Goal: Consume media (video, audio)

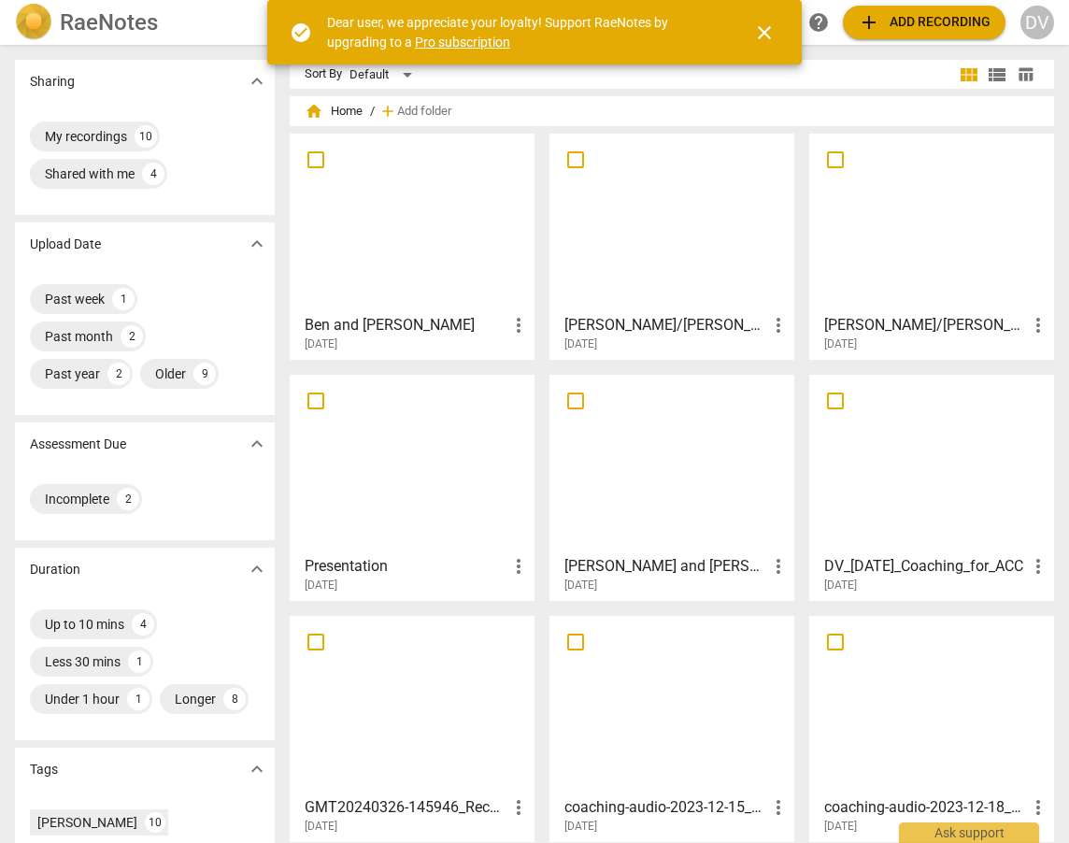
click at [378, 258] on div at bounding box center [412, 222] width 232 height 165
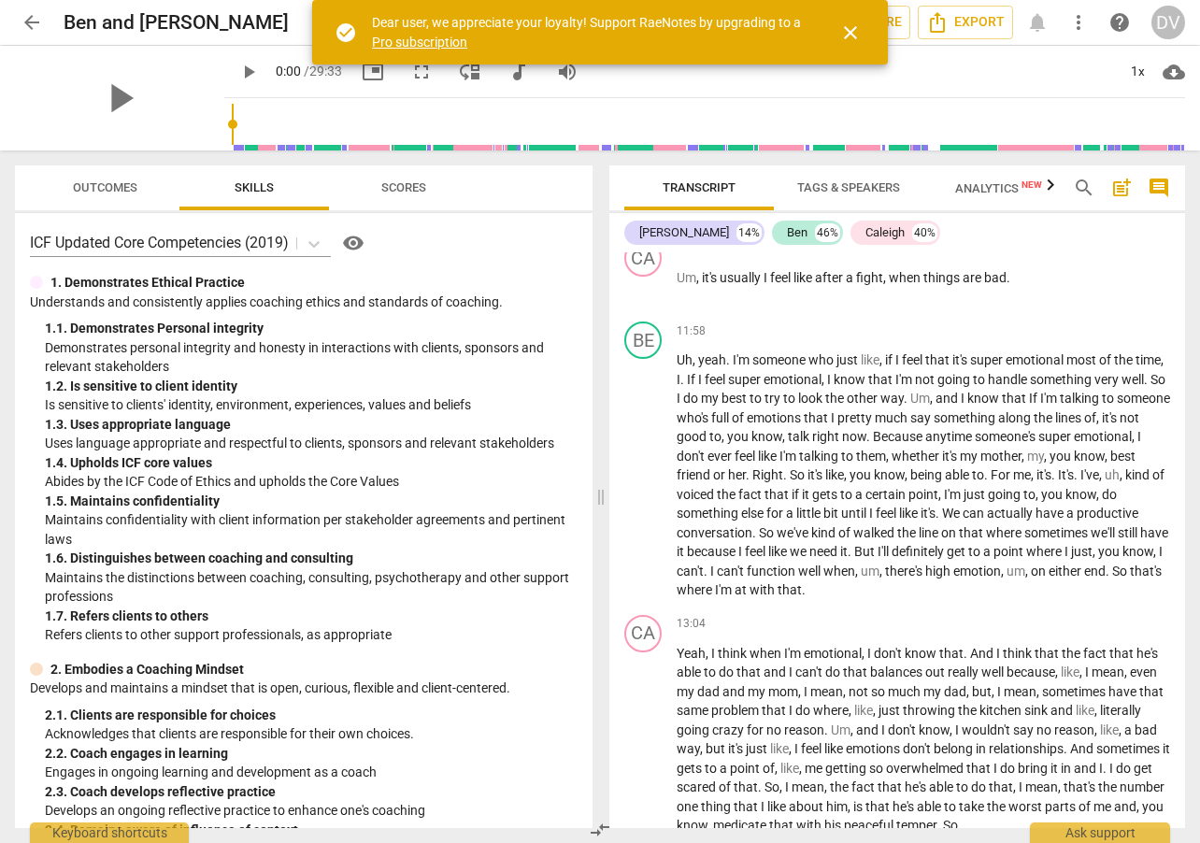
scroll to position [3868, 0]
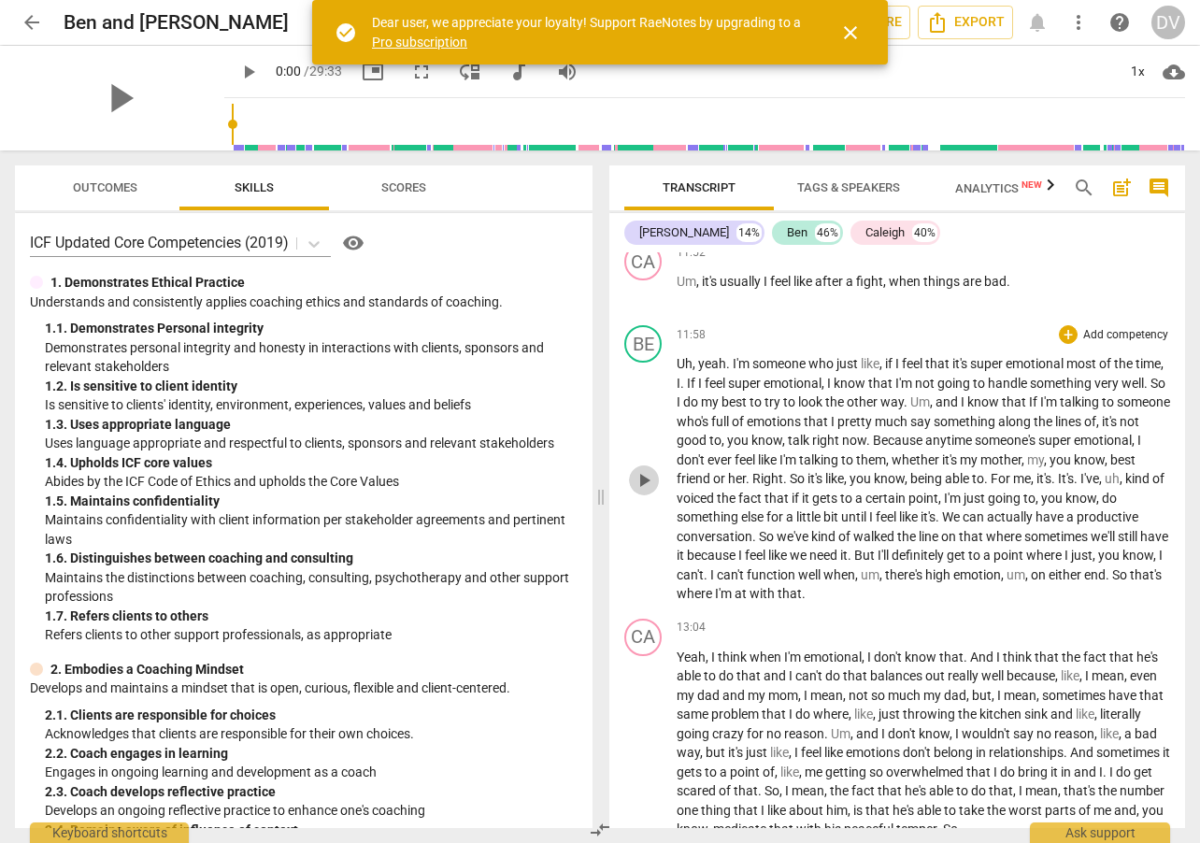
click at [648, 491] on span "play_arrow" at bounding box center [643, 480] width 22 height 22
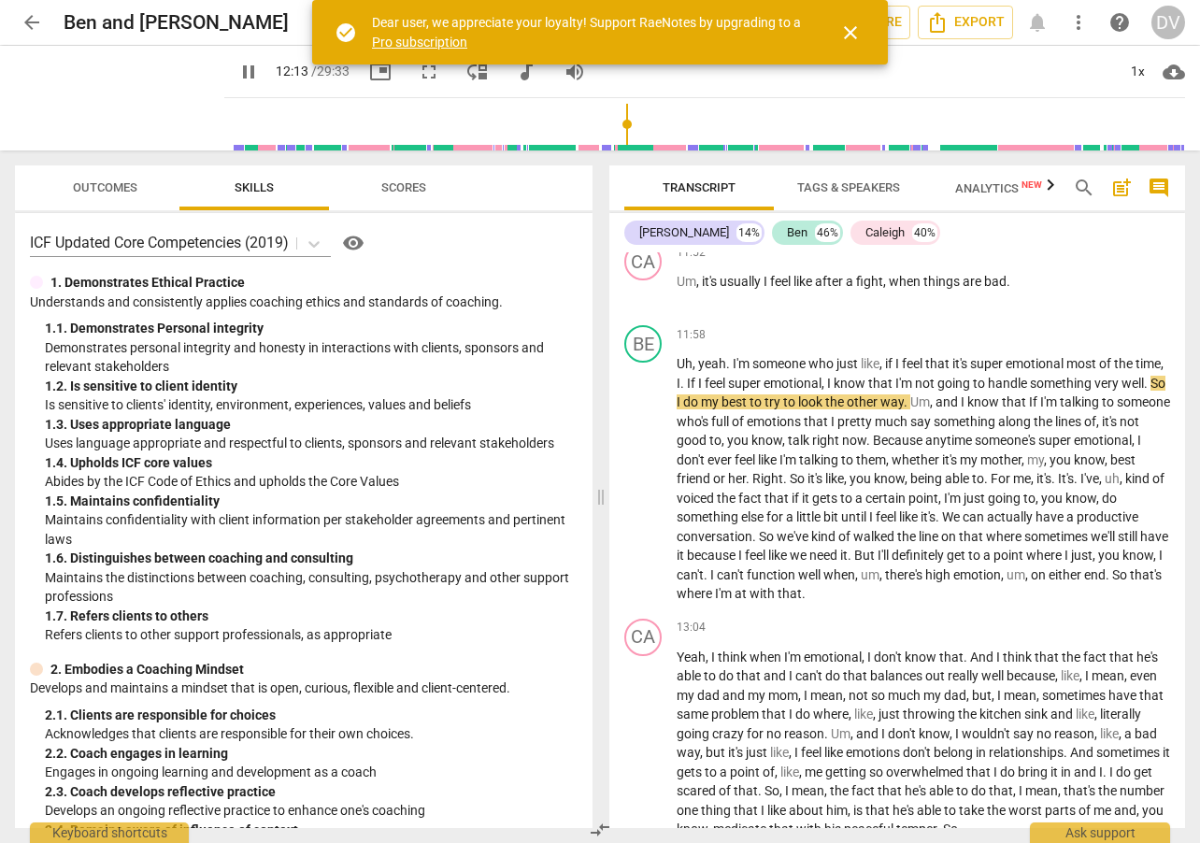
click at [237, 75] on span "pause" at bounding box center [248, 72] width 22 height 22
click at [645, 756] on span "play_arrow" at bounding box center [643, 744] width 22 height 22
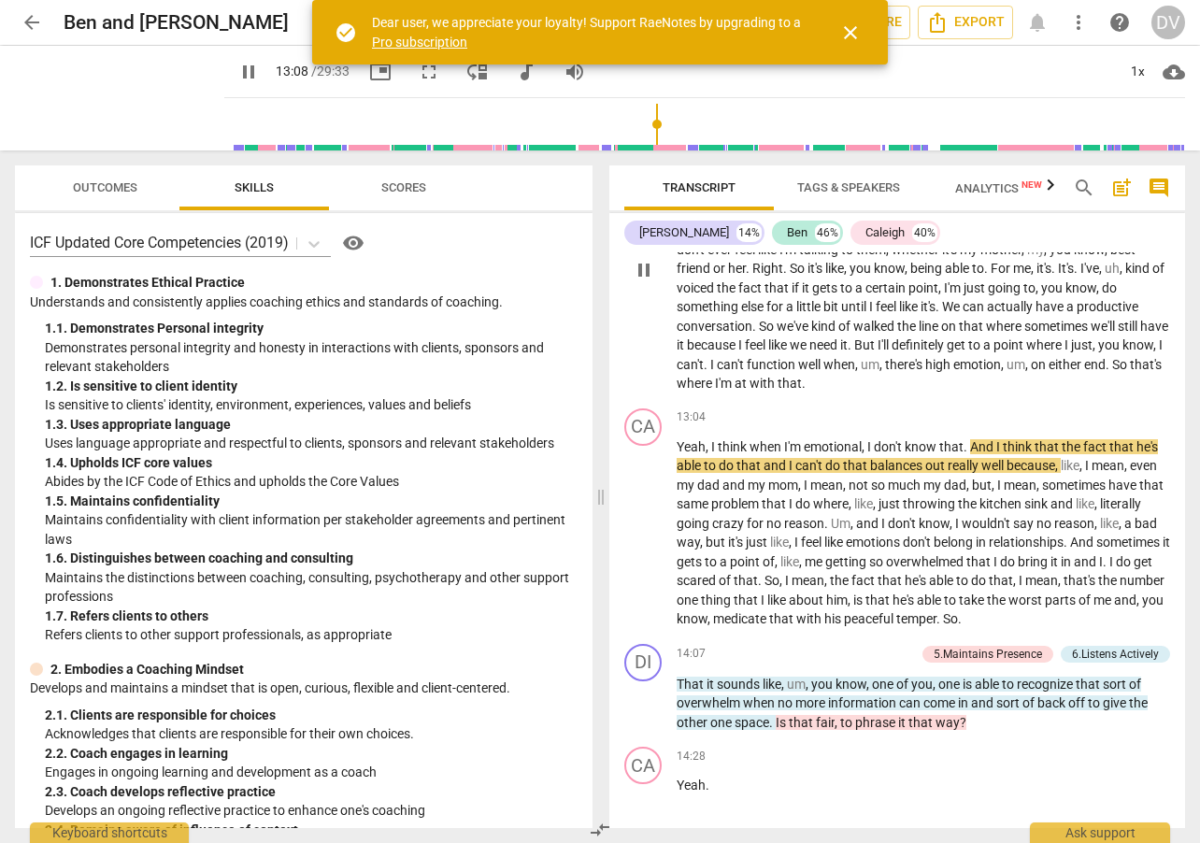
scroll to position [4080, 0]
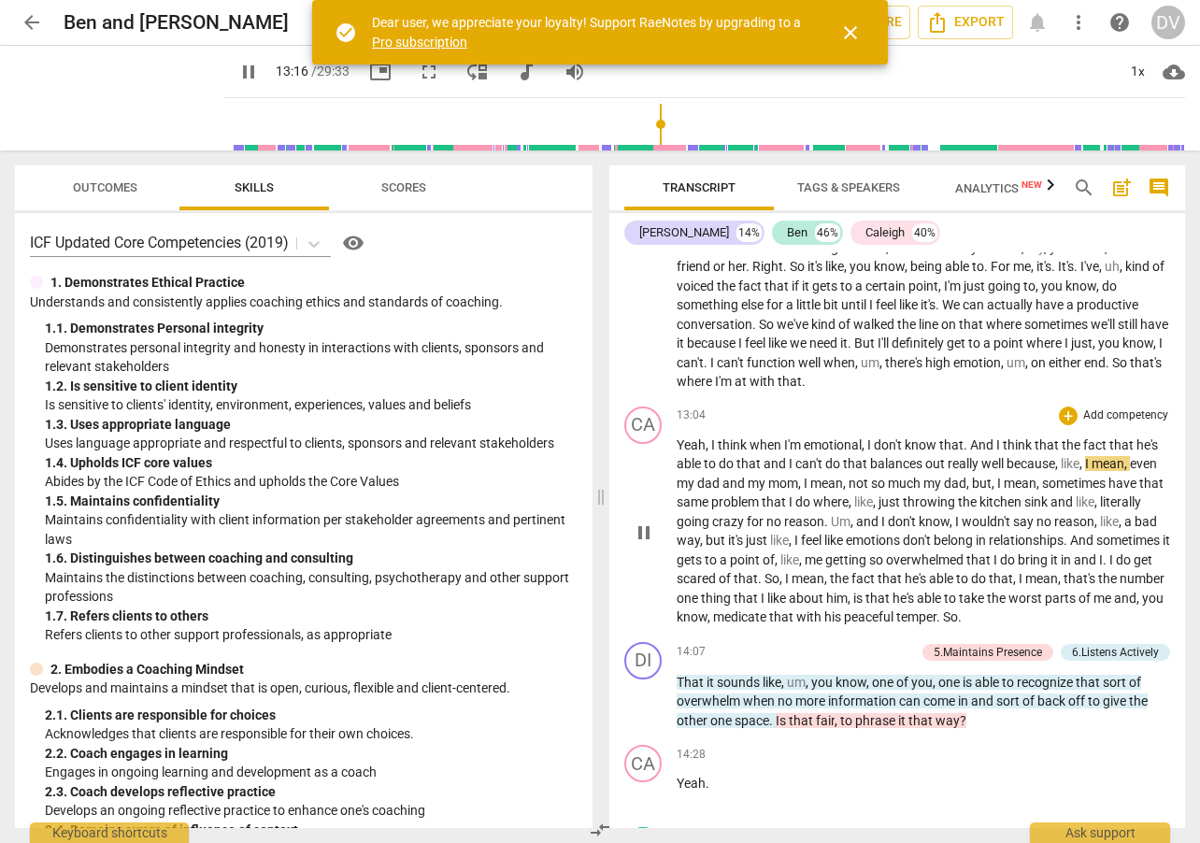
click at [971, 452] on span "And" at bounding box center [983, 444] width 26 height 15
click at [646, 544] on span "pause" at bounding box center [643, 532] width 22 height 22
click at [687, 452] on span "Yeah" at bounding box center [690, 444] width 29 height 15
click at [647, 544] on span "play_arrow" at bounding box center [643, 532] width 22 height 22
drag, startPoint x: 657, startPoint y: 124, endPoint x: 638, endPoint y: 122, distance: 18.8
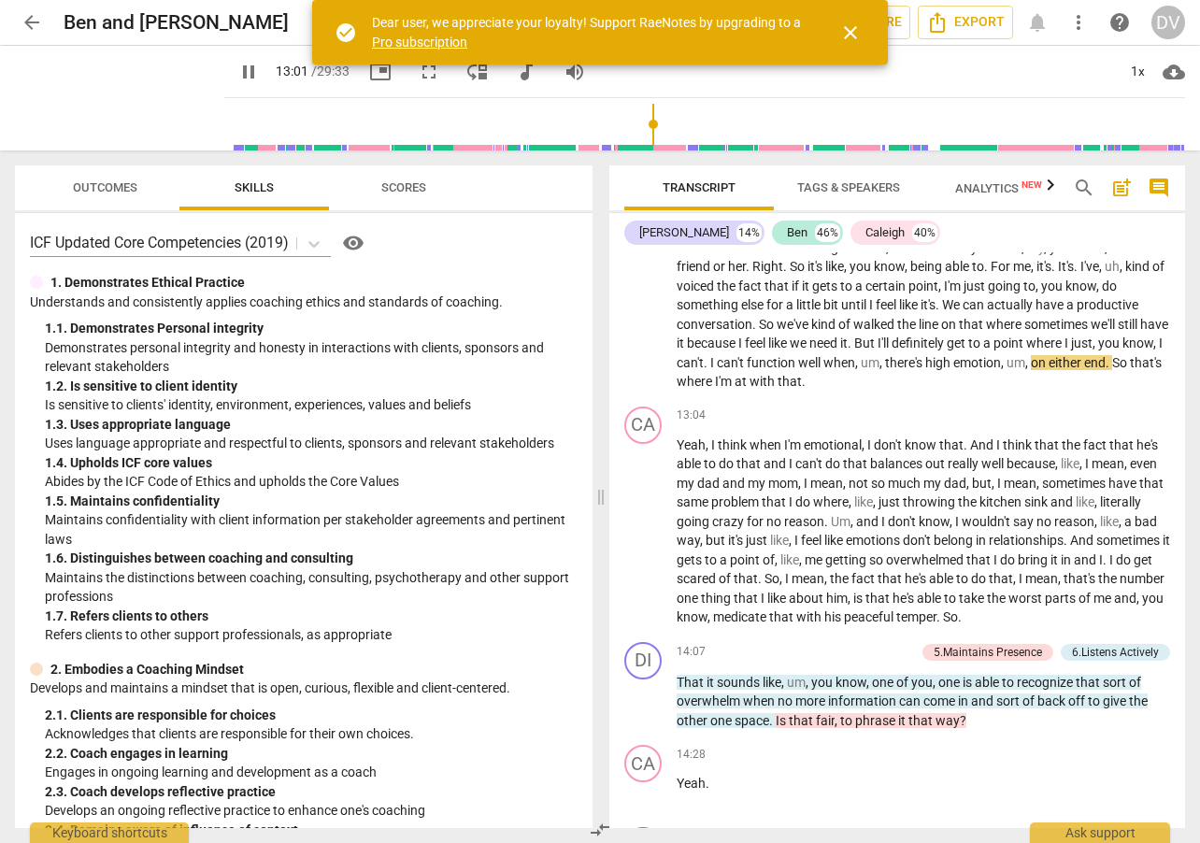
click at [638, 122] on input "range" at bounding box center [708, 124] width 953 height 60
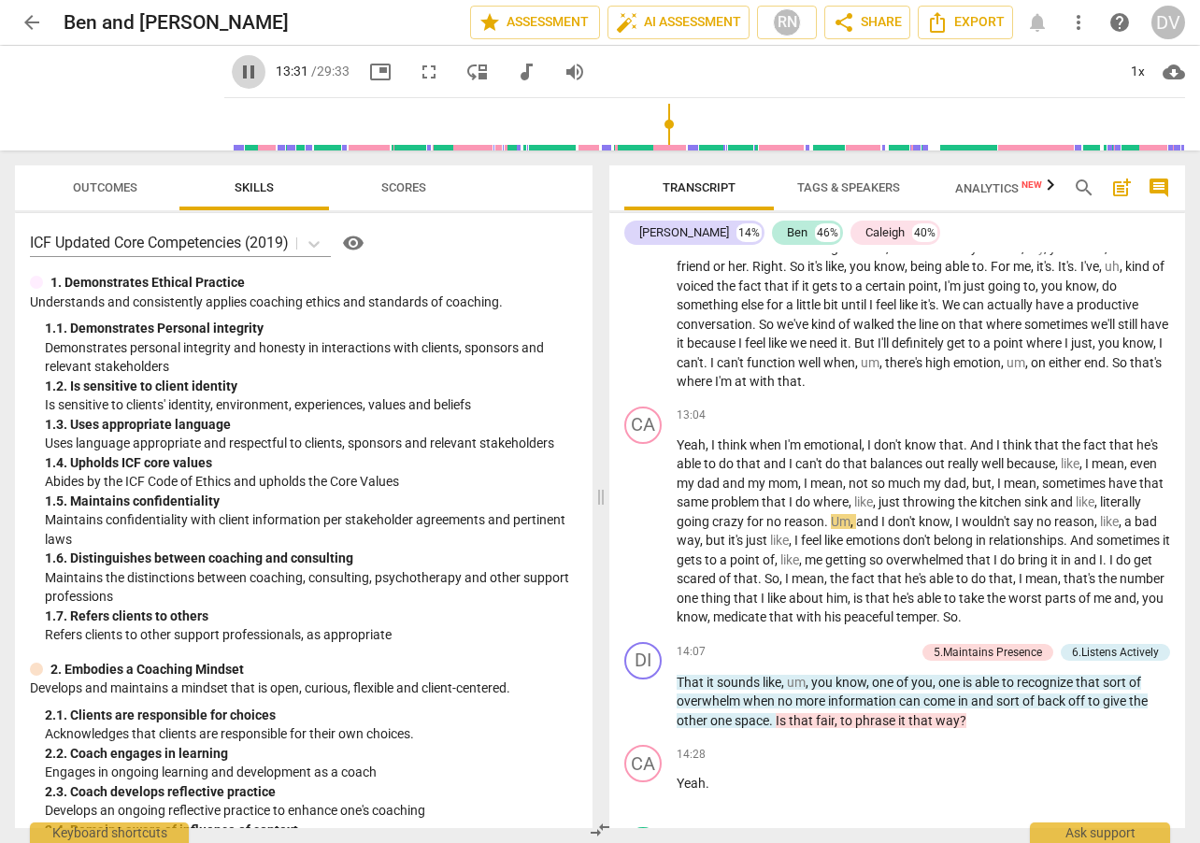
click at [237, 72] on span "pause" at bounding box center [248, 72] width 22 height 22
click at [664, 124] on input "range" at bounding box center [708, 124] width 953 height 60
click at [237, 76] on span "play_arrow" at bounding box center [248, 72] width 22 height 22
click at [237, 76] on span "pause" at bounding box center [248, 72] width 22 height 22
click at [237, 76] on span "play_arrow" at bounding box center [248, 72] width 22 height 22
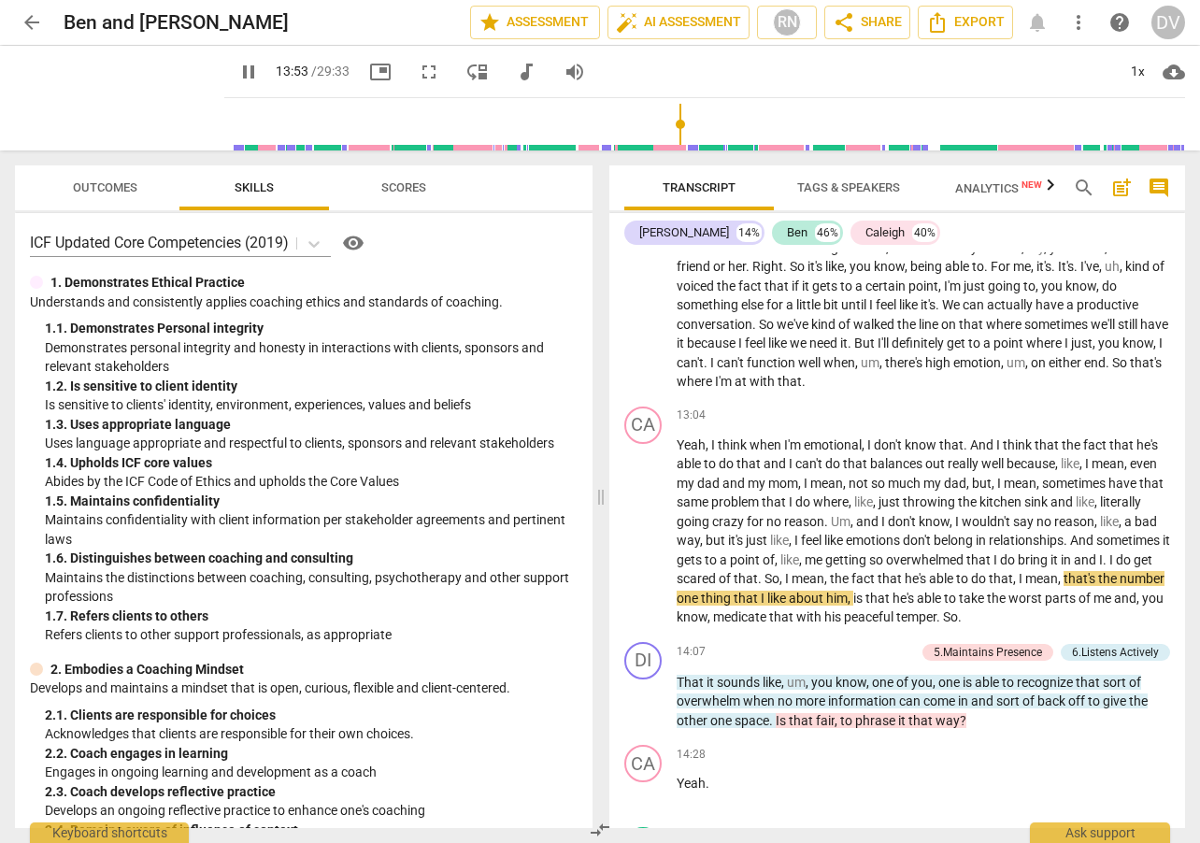
click at [237, 76] on span "pause" at bounding box center [248, 72] width 22 height 22
click at [237, 71] on span "play_arrow" at bounding box center [248, 72] width 22 height 22
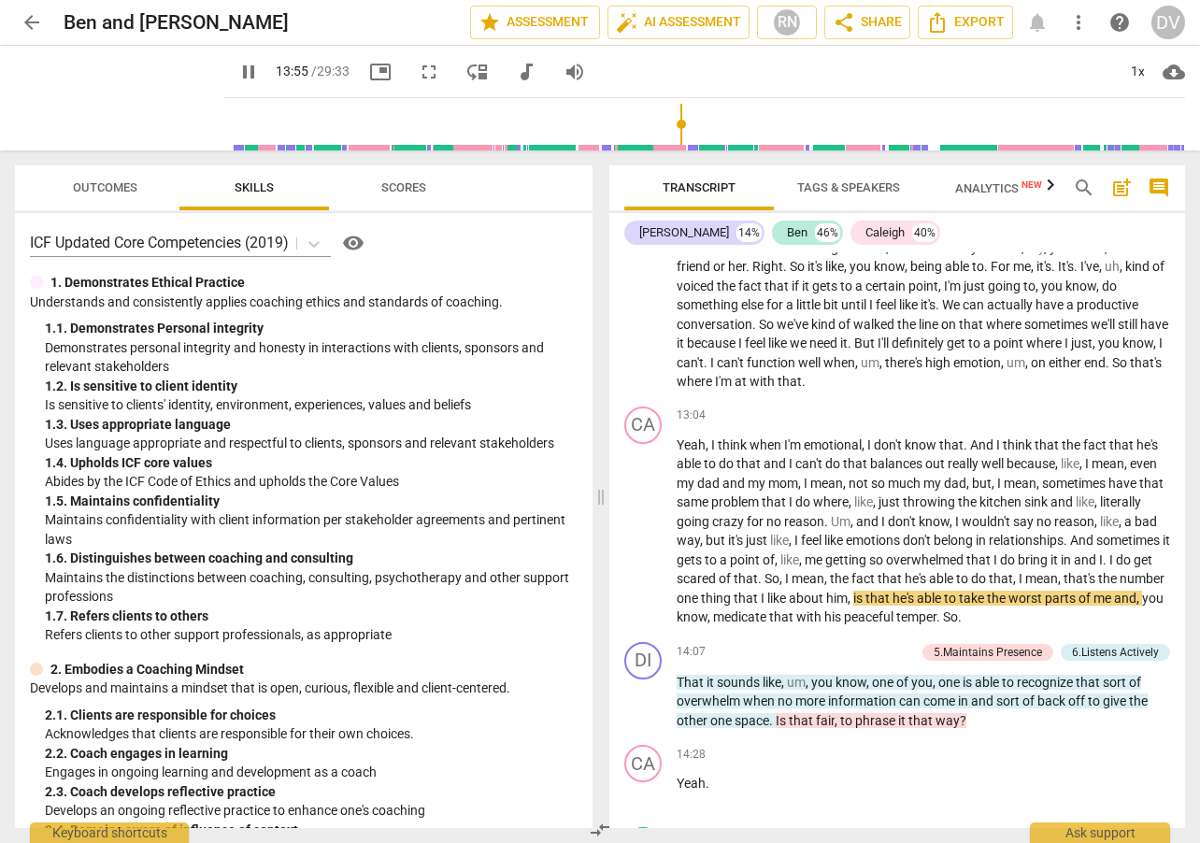
click at [237, 71] on span "pause" at bounding box center [248, 72] width 22 height 22
drag, startPoint x: 668, startPoint y: 121, endPoint x: 658, endPoint y: 121, distance: 10.3
click at [658, 121] on input "range" at bounding box center [708, 124] width 953 height 60
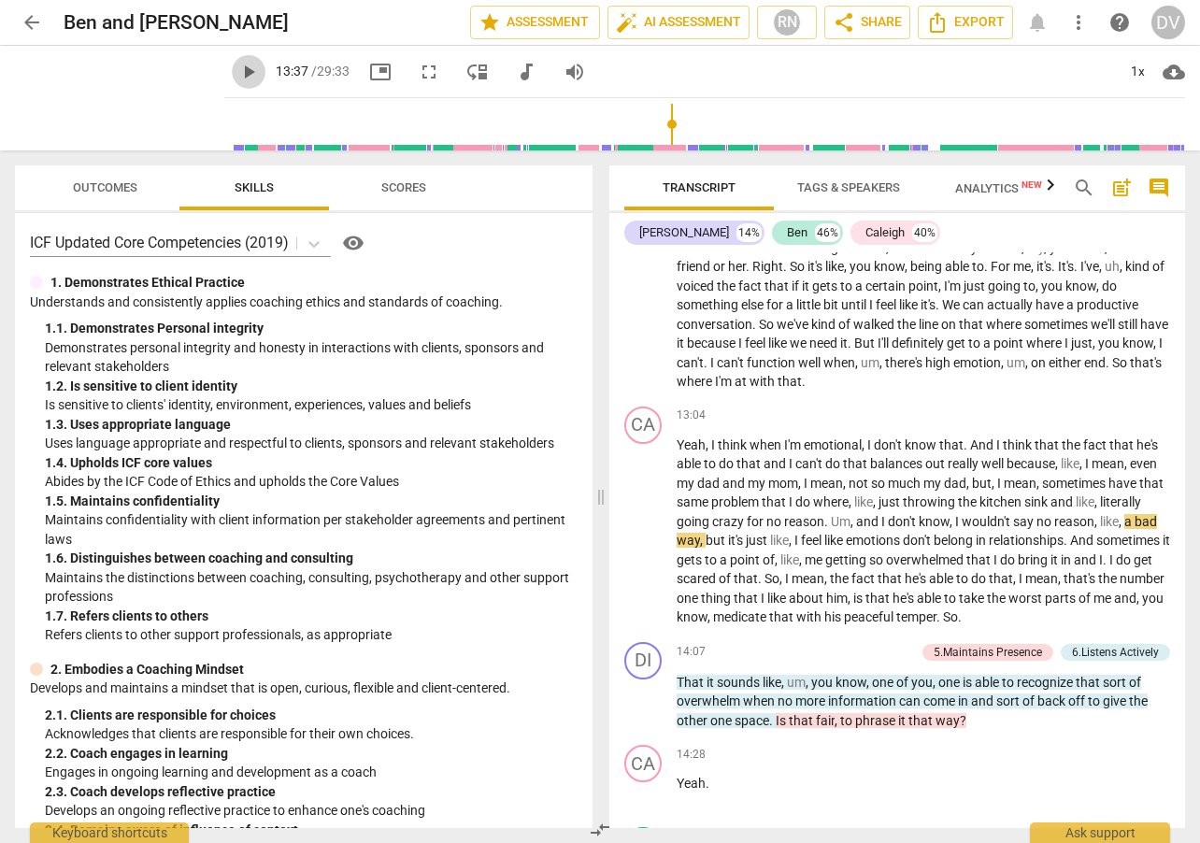
click at [237, 66] on span "play_arrow" at bounding box center [248, 72] width 22 height 22
click at [237, 66] on span "pause" at bounding box center [248, 72] width 22 height 22
click at [237, 69] on span "play_arrow" at bounding box center [248, 72] width 22 height 22
click at [237, 69] on span "pause" at bounding box center [248, 72] width 22 height 22
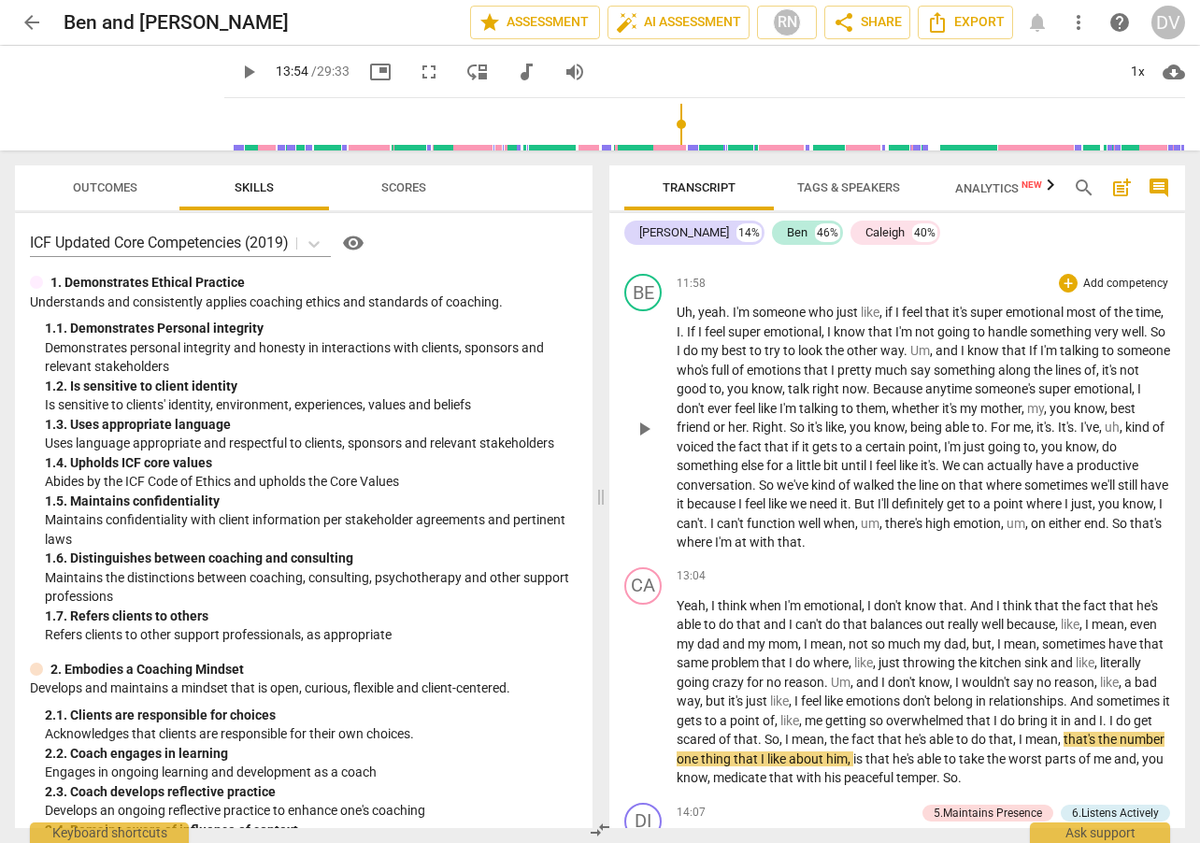
scroll to position [3886, 0]
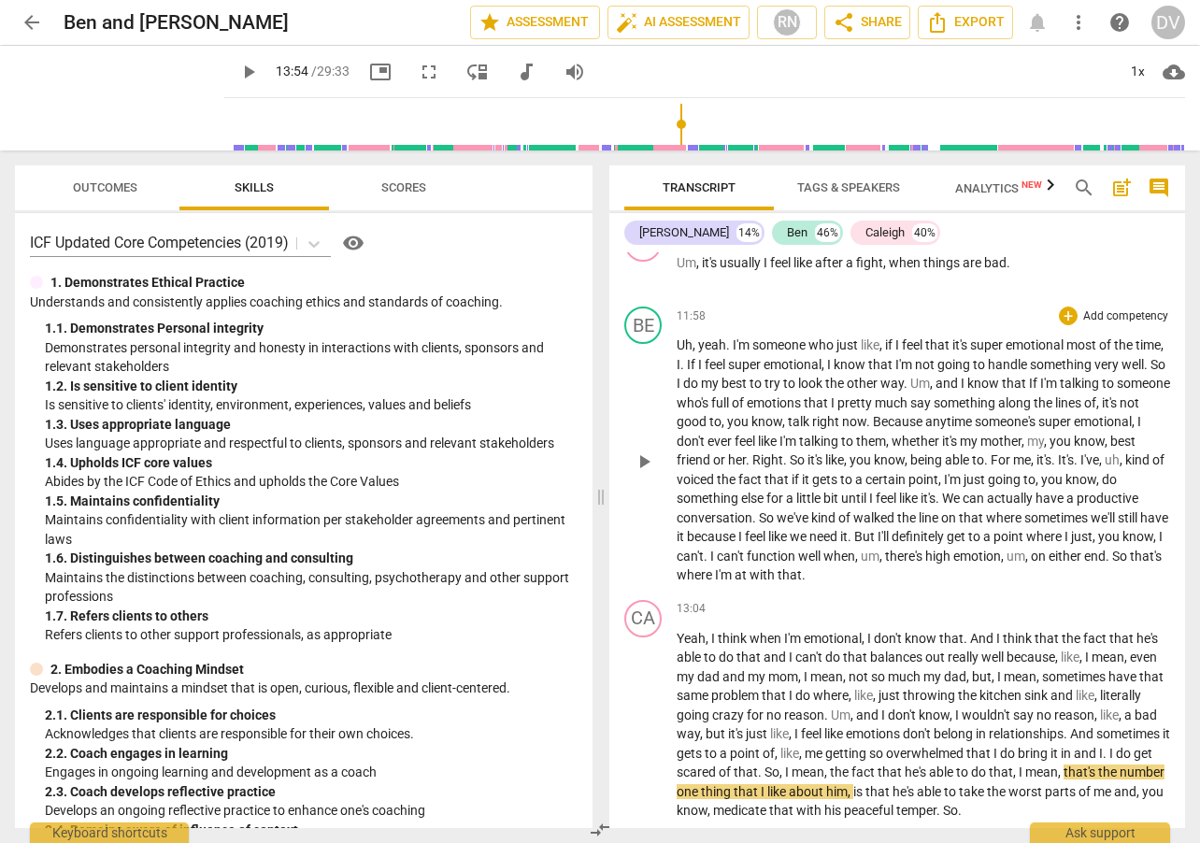
click at [679, 352] on span "Uh" at bounding box center [684, 344] width 16 height 15
drag, startPoint x: 672, startPoint y: 121, endPoint x: 588, endPoint y: 121, distance: 84.1
click at [588, 121] on input "range" at bounding box center [708, 124] width 953 height 60
click at [237, 73] on span "play_arrow" at bounding box center [248, 72] width 22 height 22
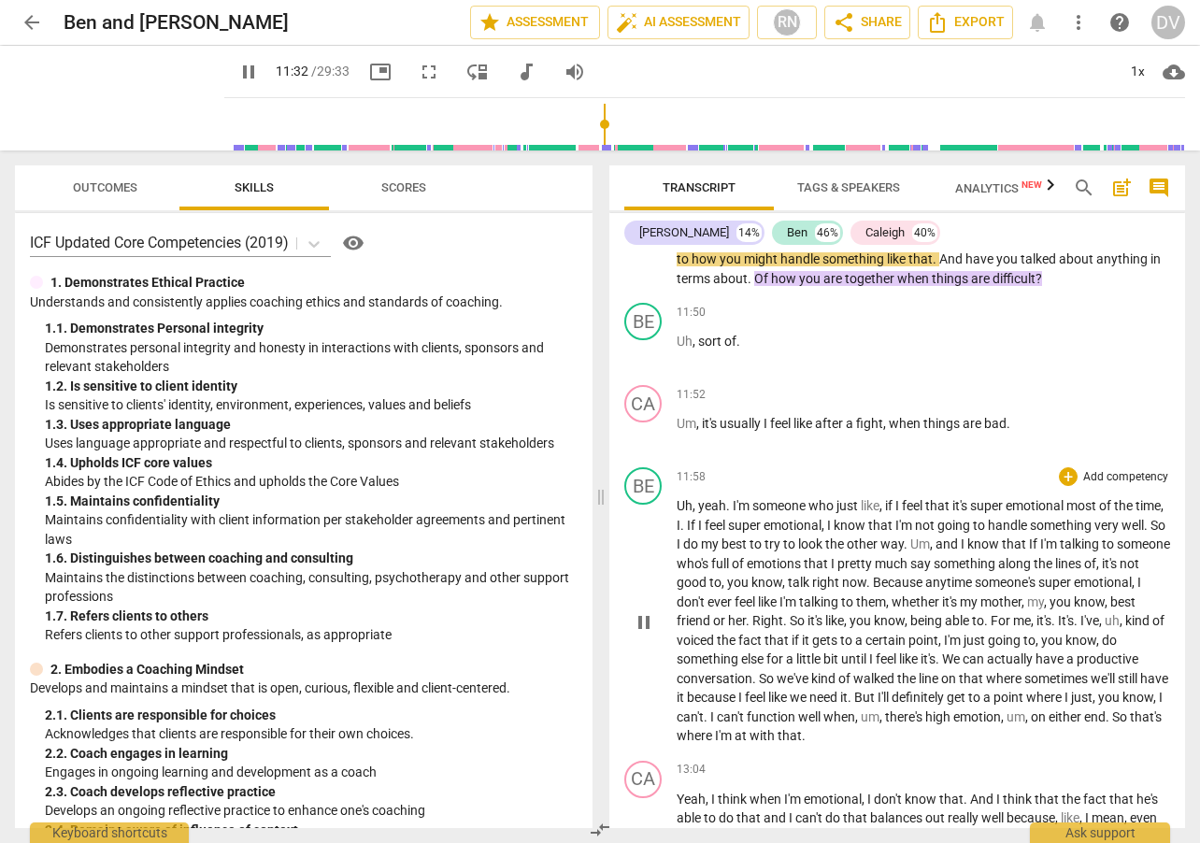
scroll to position [3689, 0]
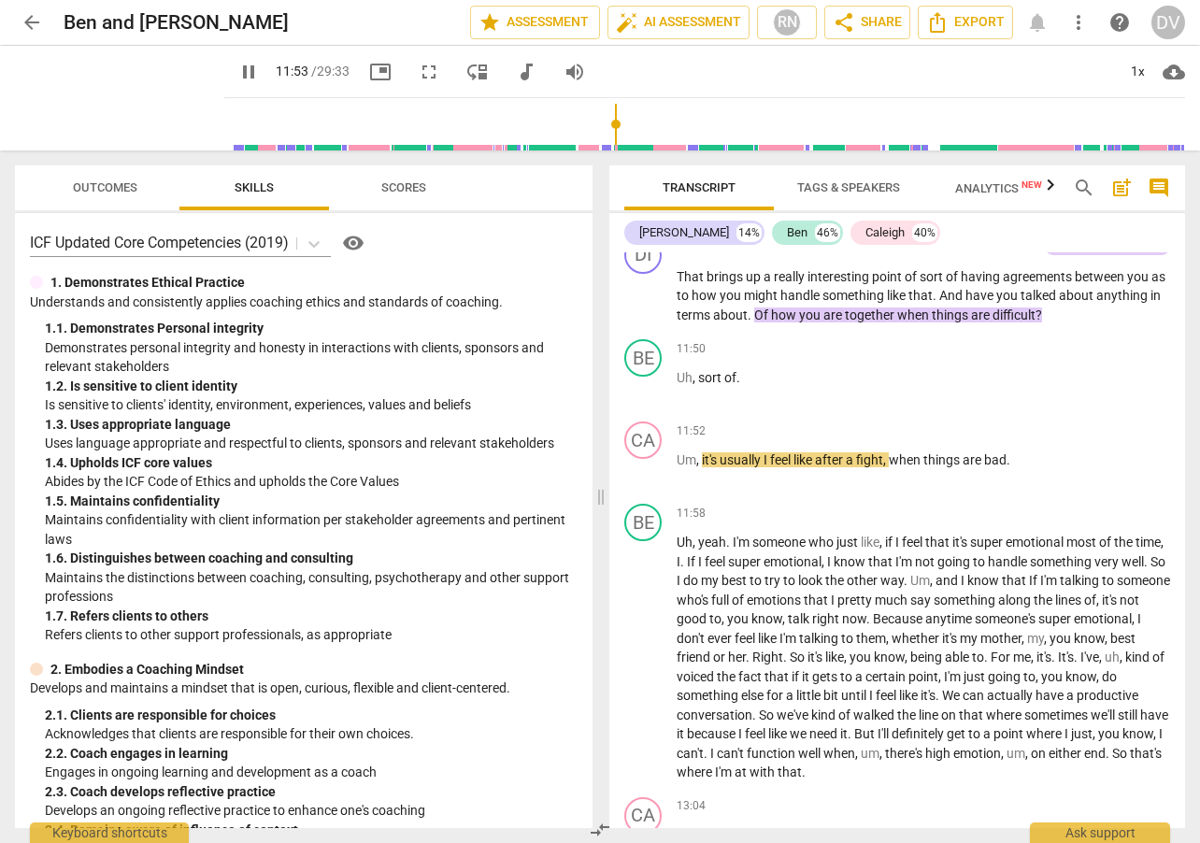
click at [601, 125] on input "range" at bounding box center [708, 124] width 953 height 60
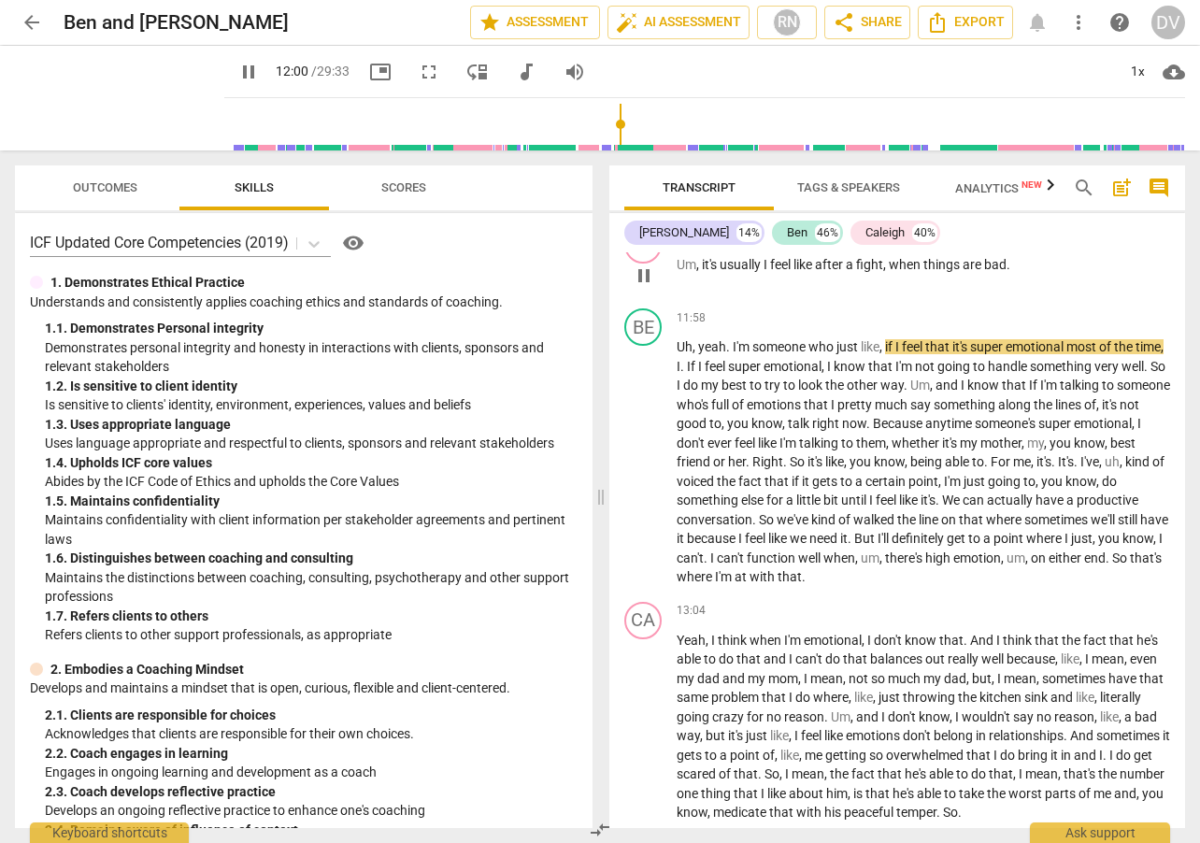
scroll to position [3887, 0]
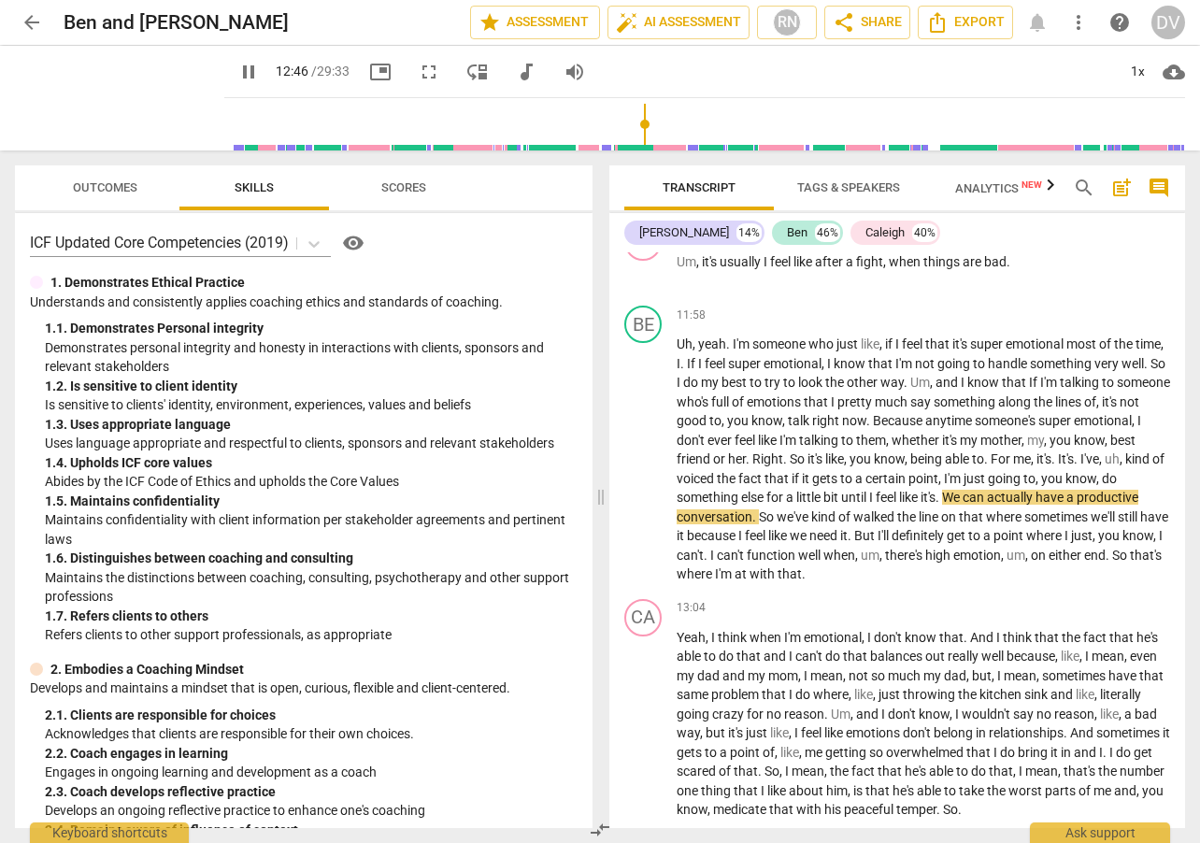
click at [237, 71] on span "pause" at bounding box center [248, 72] width 22 height 22
click at [237, 70] on span "play_arrow" at bounding box center [248, 72] width 22 height 22
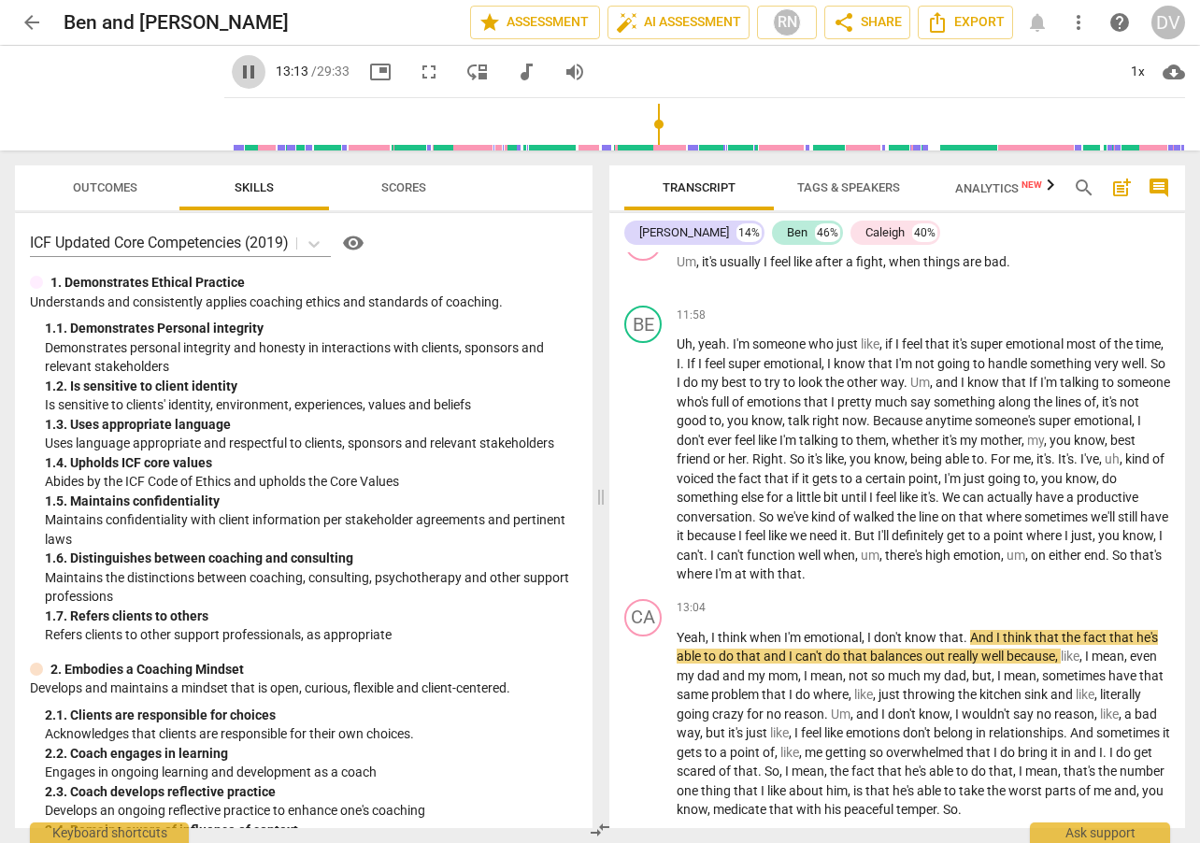
click at [237, 70] on span "pause" at bounding box center [248, 72] width 22 height 22
type input "793"
